Goal: Information Seeking & Learning: Check status

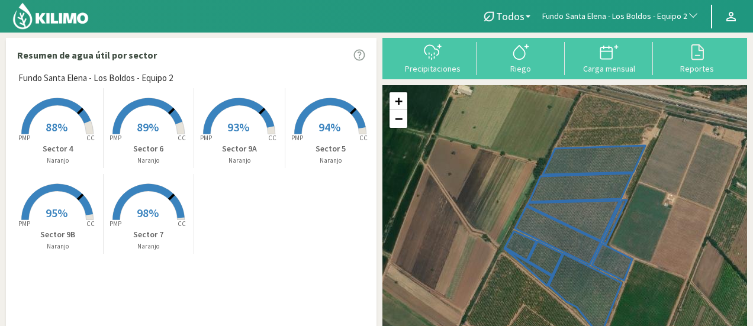
click at [44, 123] on rect at bounding box center [57, 135] width 95 height 95
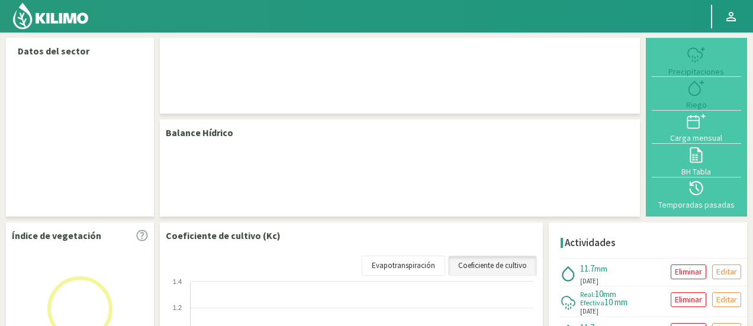
select select "110: Object"
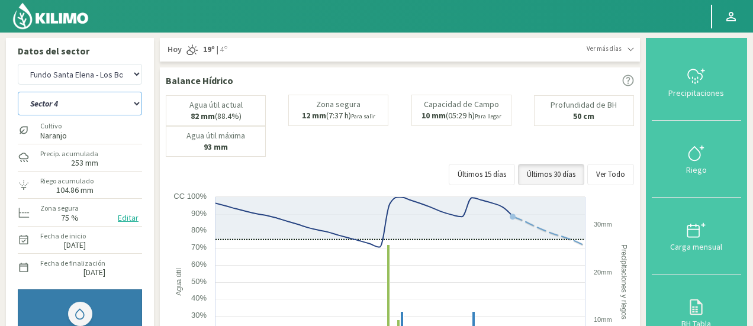
click at [121, 101] on select "Sector 4 Sector 5 Sector 6 Sector 7 Sector 9A Sector 9B" at bounding box center [80, 104] width 124 height 24
click at [18, 92] on select "Sector 4 Sector 5 Sector 6 Sector 7 Sector 9A Sector 9B" at bounding box center [80, 104] width 124 height 24
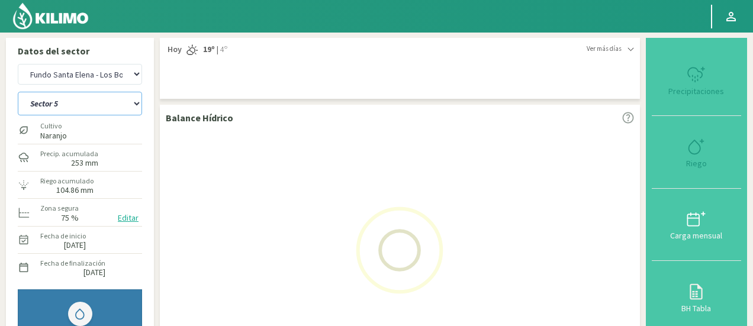
select select "0: Object"
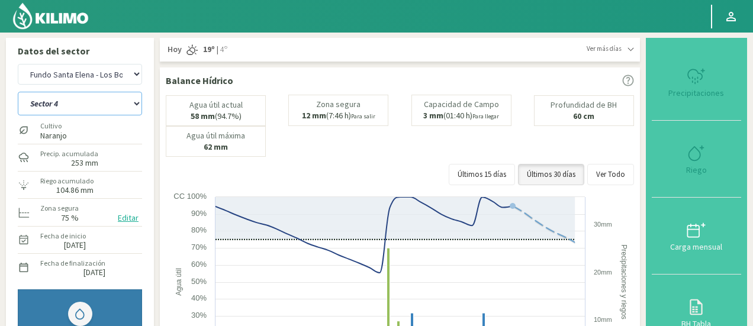
select select "389: Object"
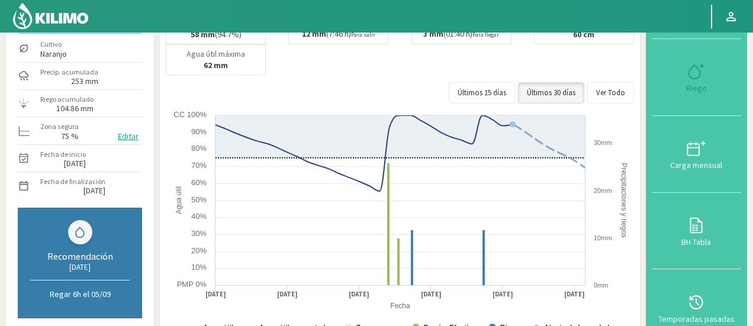
scroll to position [83, 0]
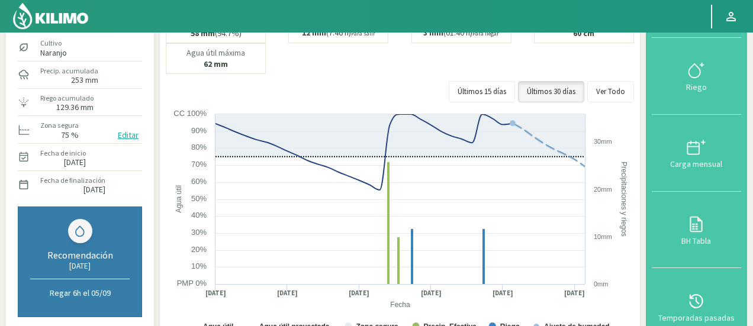
click at [86, 44] on div "Cultivo Naranjo" at bounding box center [80, 46] width 124 height 25
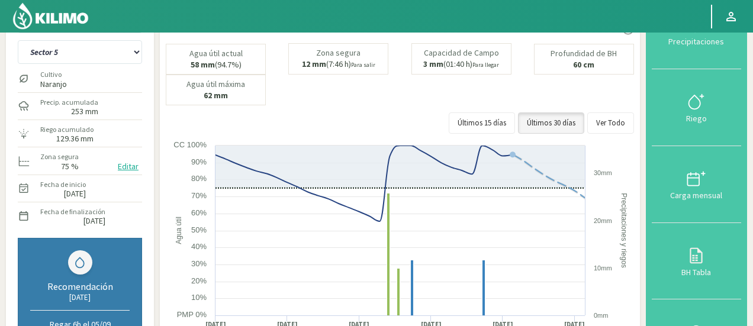
scroll to position [36, 0]
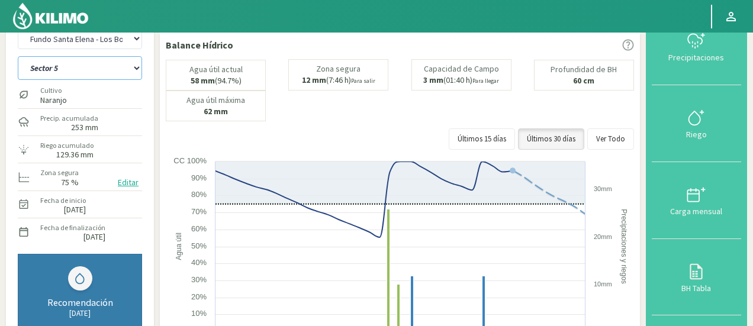
drag, startPoint x: 72, startPoint y: 66, endPoint x: 60, endPoint y: 117, distance: 52.2
click at [60, 117] on div "Agr. Cardonal Agr. El Carmelo Agrícola Bakia Agrícola [GEOGRAPHIC_DATA] - IC Ag…" at bounding box center [80, 139] width 124 height 228
click at [18, 56] on select "Sector 4 Sector 5 Sector 6 Sector 7 Sector 9A Sector 9B" at bounding box center [80, 68] width 124 height 24
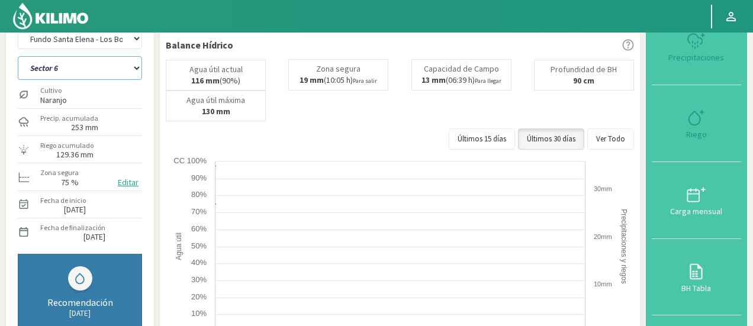
select select "7: Object"
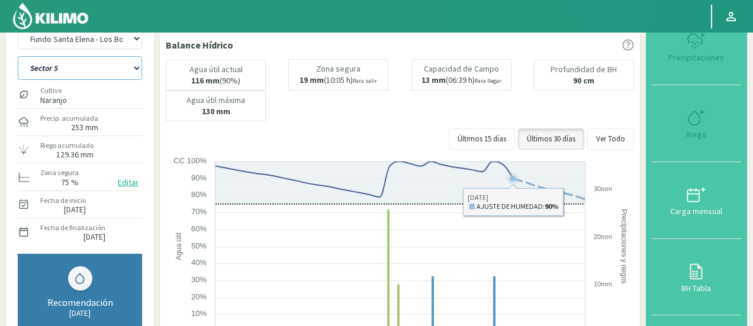
select select "668: Object"
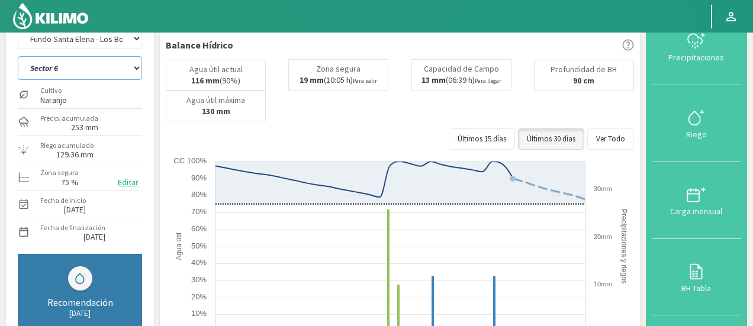
click at [75, 69] on select "Sector 4 Sector 5 Sector 6 Sector 7 Sector 9A Sector 9B" at bounding box center [80, 68] width 124 height 24
click at [18, 56] on select "Sector 4 Sector 5 Sector 6 Sector 7 Sector 9A Sector 9B" at bounding box center [80, 68] width 124 height 24
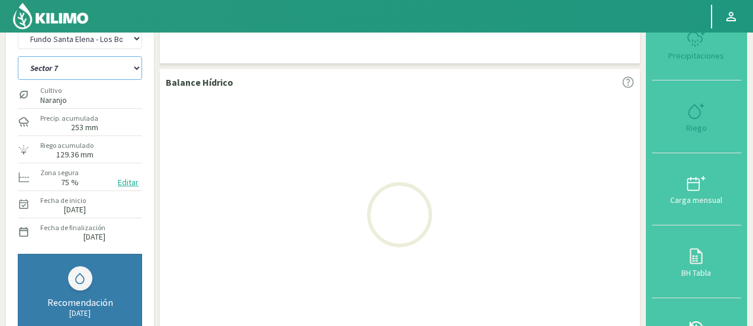
select select "14: Object"
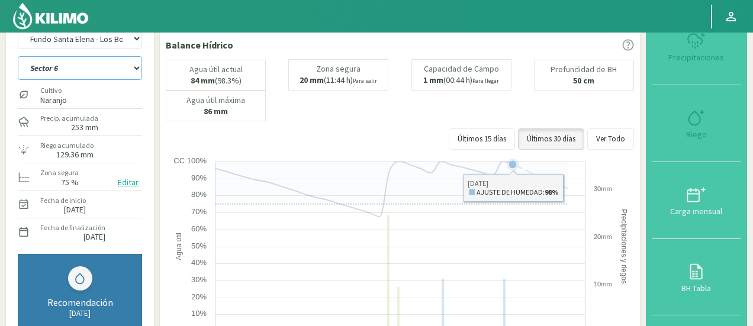
select select "947: Object"
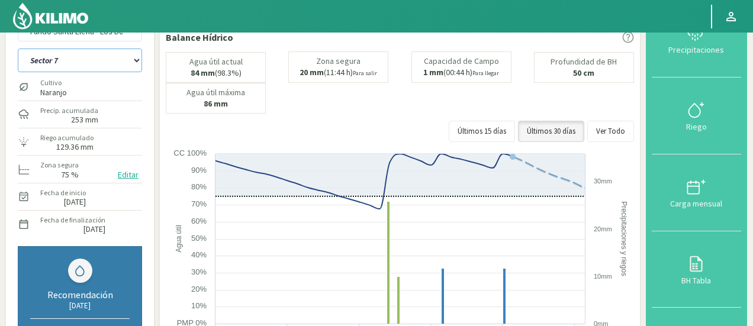
scroll to position [41, 0]
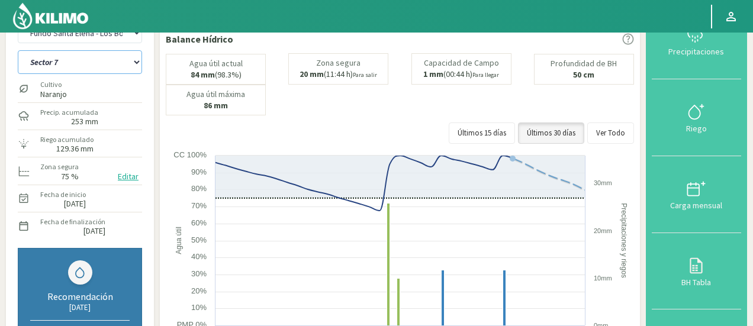
click at [105, 62] on select "Sector 4 Sector 5 Sector 6 Sector 7 Sector 9A Sector 9B" at bounding box center [80, 62] width 124 height 24
click at [18, 50] on select "Sector 4 Sector 5 Sector 6 Sector 7 Sector 9A Sector 9B" at bounding box center [80, 62] width 124 height 24
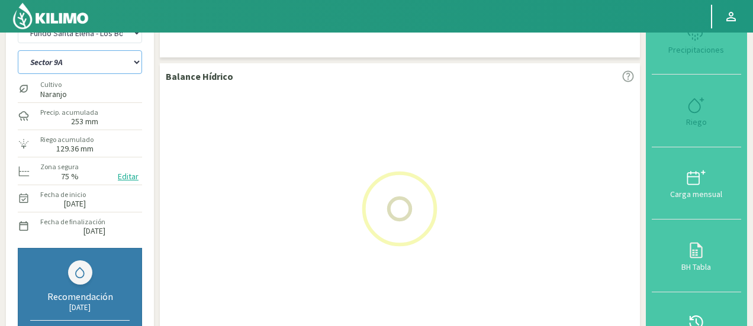
select select "21: Object"
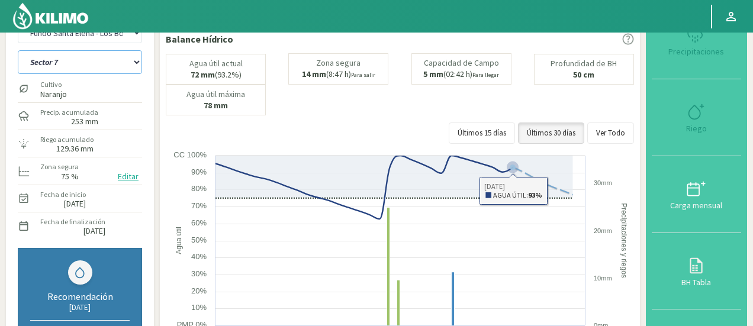
select select "1226: Object"
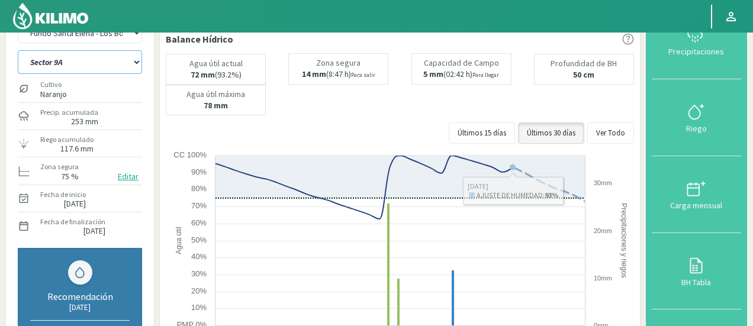
click at [81, 60] on select "Sector 4 Sector 5 Sector 6 Sector 7 Sector 9A Sector 9B" at bounding box center [80, 62] width 124 height 24
click at [18, 50] on select "Sector 4 Sector 5 Sector 6 Sector 7 Sector 9A Sector 9B" at bounding box center [80, 62] width 124 height 24
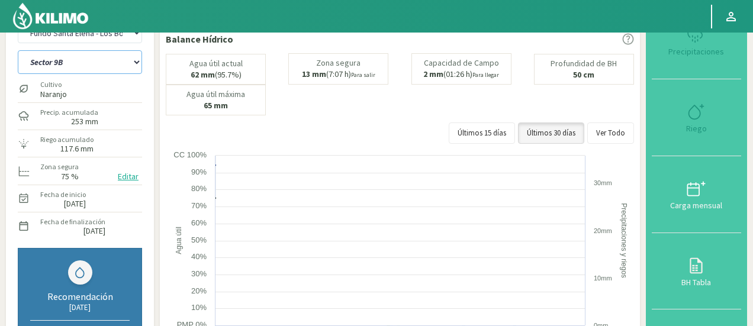
select select "28: Object"
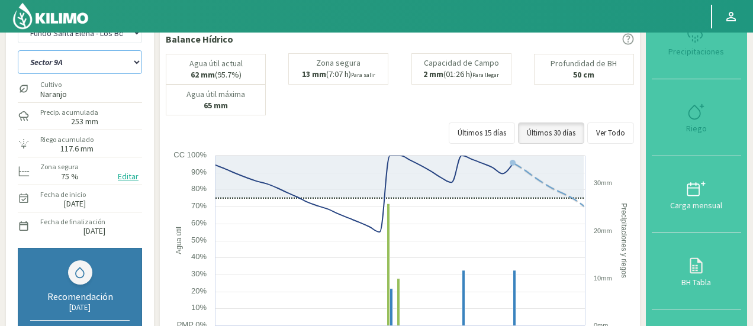
select select "1505: Object"
select select "35: Object"
